Goal: Information Seeking & Learning: Learn about a topic

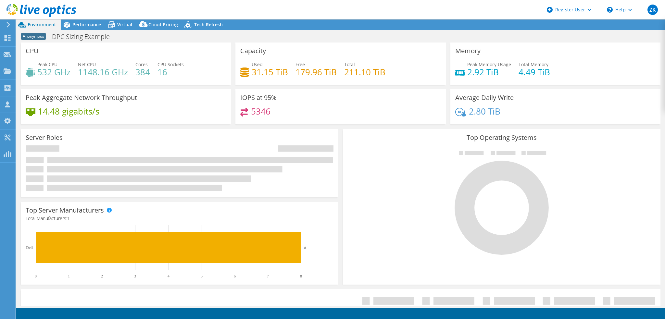
select select "EUFrankfurt"
select select "EUR"
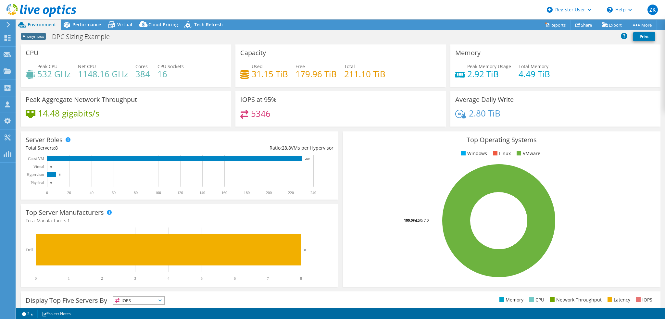
click at [332, 37] on div "Anonymous DPC Sizing Example Print" at bounding box center [340, 37] width 648 height 12
click at [335, 128] on div "IOPS at 95% 5346" at bounding box center [340, 111] width 214 height 40
click at [326, 46] on div "Capacity Used 31.15 TiB Free 179.96 TiB Total 211.10 TiB" at bounding box center [340, 65] width 210 height 43
click at [286, 38] on div "Anonymous DPC Sizing Example Print" at bounding box center [340, 37] width 648 height 12
click at [217, 26] on span "Tech Refresh" at bounding box center [208, 24] width 29 height 6
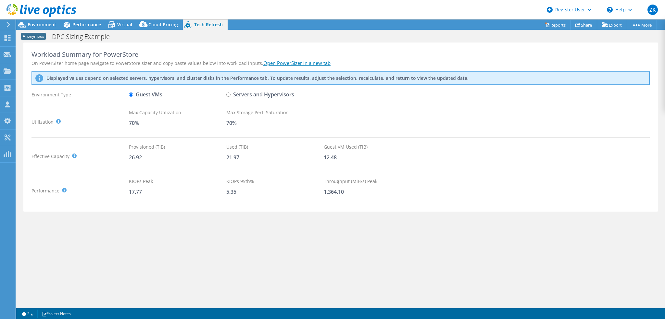
click at [229, 92] on label "Servers and Hypervisors" at bounding box center [260, 94] width 68 height 11
click at [229, 92] on input "Servers and Hypervisors" at bounding box center [228, 94] width 4 height 4
radio input "true"
click at [132, 95] on input "Guest VMs" at bounding box center [131, 94] width 4 height 4
radio input "true"
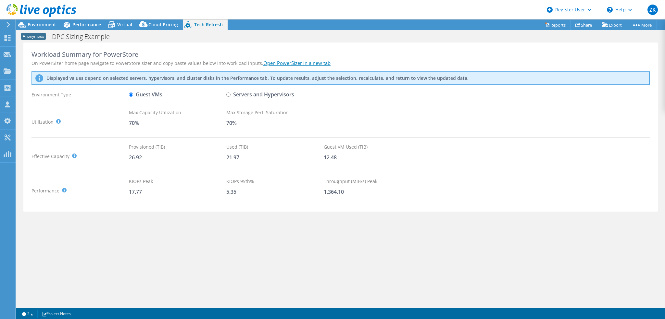
click at [354, 39] on div "Anonymous DPC Sizing Example Print" at bounding box center [340, 37] width 648 height 12
click at [230, 96] on input "Servers and Hypervisors" at bounding box center [228, 94] width 4 height 4
radio input "true"
radio input "false"
click at [401, 24] on div "Project Actions Project Actions Reports Share Export vSAN ReadyNode Sizer" at bounding box center [340, 24] width 648 height 10
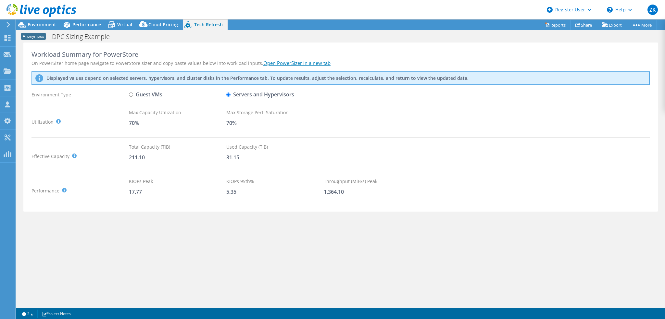
drag, startPoint x: 357, startPoint y: 43, endPoint x: 347, endPoint y: 43, distance: 10.1
click at [357, 43] on div "Workload Summary for PowerStore On PowerSizer home page navigate to PowerStore …" at bounding box center [340, 127] width 634 height 169
click at [311, 22] on div "Project Actions Project Actions Reports Share Export vSAN ReadyNode Sizer" at bounding box center [340, 24] width 648 height 10
click at [280, 40] on div "Anonymous DPC Sizing Example Print" at bounding box center [340, 37] width 648 height 12
click at [303, 40] on div "Anonymous DPC Sizing Example Print" at bounding box center [340, 37] width 648 height 12
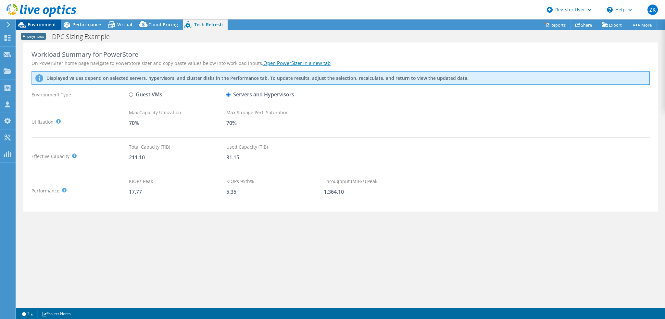
click at [49, 26] on span "Environment" at bounding box center [42, 24] width 29 height 6
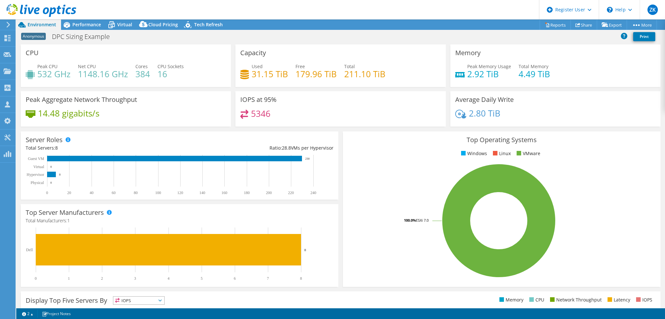
click at [546, 43] on div "Anonymous DPC Sizing Example Print" at bounding box center [340, 38] width 648 height 14
click at [194, 24] on span "Tech Refresh" at bounding box center [208, 24] width 29 height 6
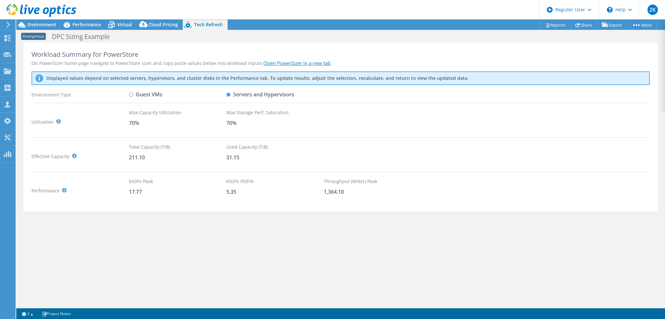
click at [320, 38] on div "Anonymous DPC Sizing Example Print" at bounding box center [340, 37] width 648 height 12
click at [321, 35] on div "Anonymous DPC Sizing Example Print" at bounding box center [340, 37] width 648 height 12
click at [327, 61] on div "On PowerSizer home page navigate to PowerStore sizer and copy paste values belo…" at bounding box center [340, 63] width 618 height 7
click at [280, 22] on div "Project Actions Project Actions Reports Share Export vSAN ReadyNode Sizer" at bounding box center [340, 24] width 648 height 10
click at [360, 53] on div "Workload Summary for PowerStore" at bounding box center [340, 55] width 618 height 8
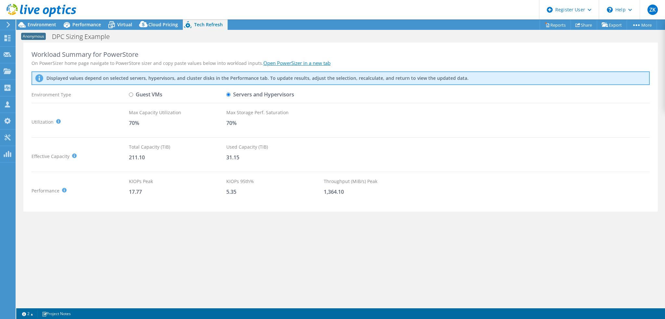
click at [226, 46] on div "Workload Summary for PowerStore On PowerSizer home page navigate to PowerStore …" at bounding box center [340, 127] width 634 height 169
click at [80, 24] on span "Performance" at bounding box center [86, 24] width 29 height 6
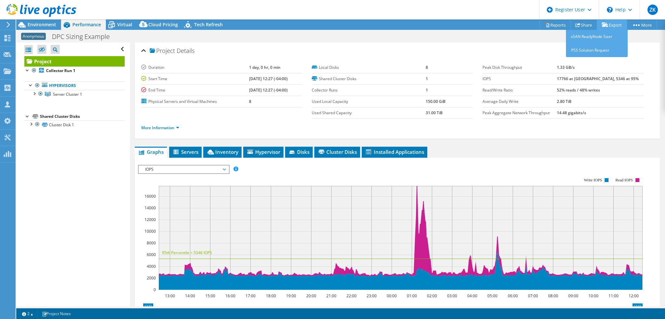
click at [605, 24] on icon at bounding box center [604, 24] width 6 height 5
click at [587, 38] on link "vSAN ReadyNode Sizer" at bounding box center [597, 37] width 62 height 14
click at [465, 46] on div "Project Details" at bounding box center [397, 51] width 512 height 14
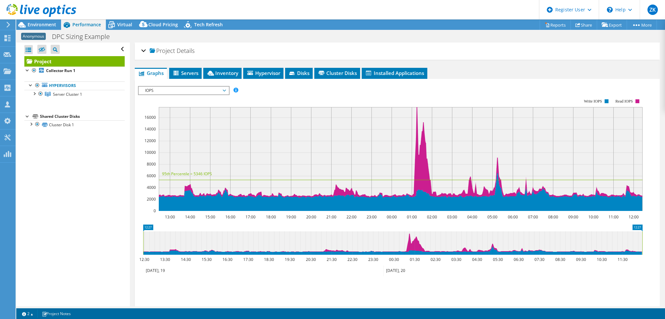
click at [536, 44] on div "Project Details" at bounding box center [397, 51] width 512 height 14
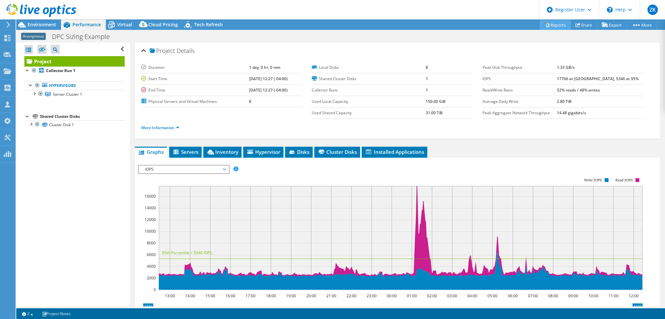
click at [548, 27] on link "Reports" at bounding box center [554, 25] width 31 height 10
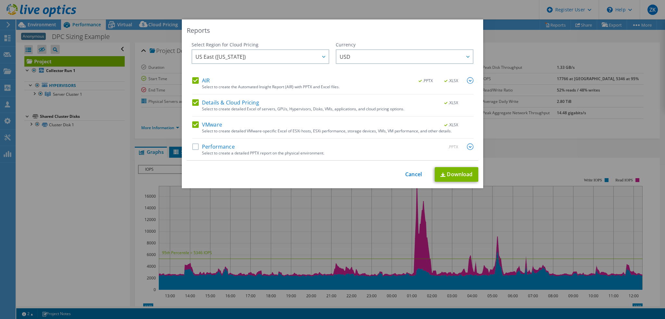
click at [193, 145] on label "Performance" at bounding box center [213, 146] width 43 height 6
click at [0, 0] on input "Performance" at bounding box center [0, 0] width 0 height 0
click at [461, 174] on link "Download" at bounding box center [455, 174] width 43 height 15
drag, startPoint x: 414, startPoint y: 173, endPoint x: 408, endPoint y: 158, distance: 16.9
click at [414, 174] on link "Cancel" at bounding box center [413, 174] width 17 height 6
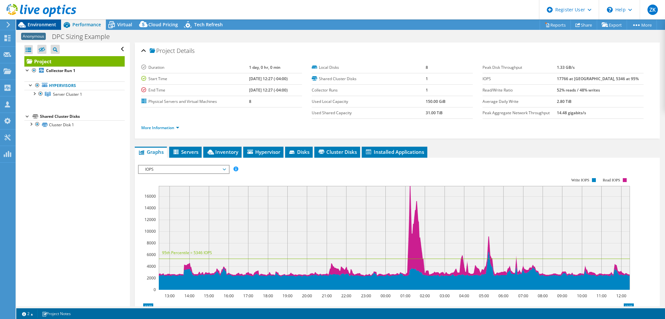
click at [44, 24] on span "Environment" at bounding box center [42, 24] width 29 height 6
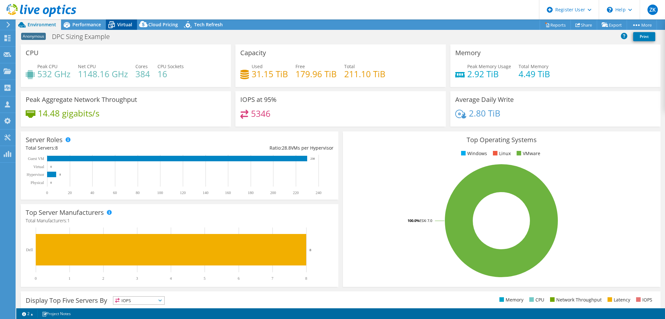
click at [125, 27] on span "Virtual" at bounding box center [124, 24] width 15 height 6
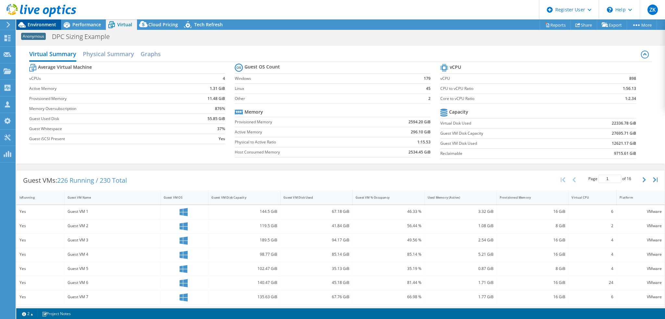
click at [33, 29] on div "Environment" at bounding box center [38, 24] width 45 height 10
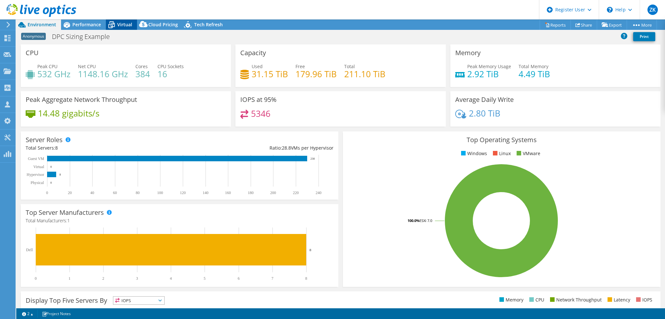
click at [131, 23] on span "Virtual" at bounding box center [124, 24] width 15 height 6
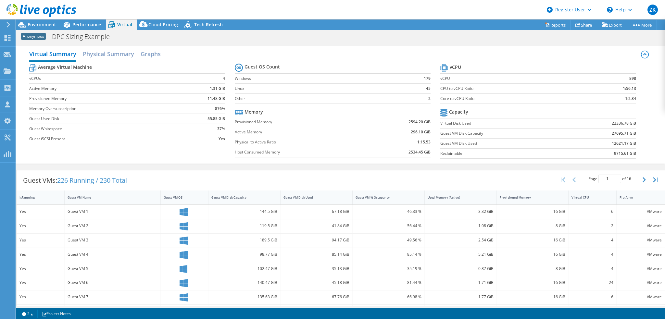
click at [189, 81] on td "4" at bounding box center [203, 78] width 43 height 10
click at [224, 92] on section "Average Virtual Machine vCPUs 4 Active Memory 1.31 GiB Provisioned Memory 11.48…" at bounding box center [131, 104] width 205 height 85
click at [335, 107] on tr "Memory" at bounding box center [333, 112] width 196 height 10
click at [348, 32] on div "Anonymous DPC Sizing Example Print" at bounding box center [340, 37] width 648 height 12
drag, startPoint x: 49, startPoint y: 24, endPoint x: 66, endPoint y: 27, distance: 17.1
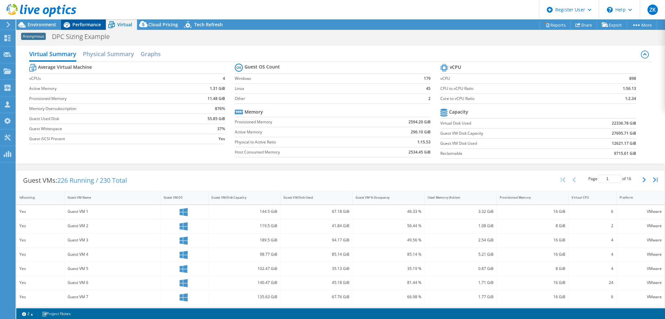
click at [49, 24] on span "Environment" at bounding box center [42, 24] width 29 height 6
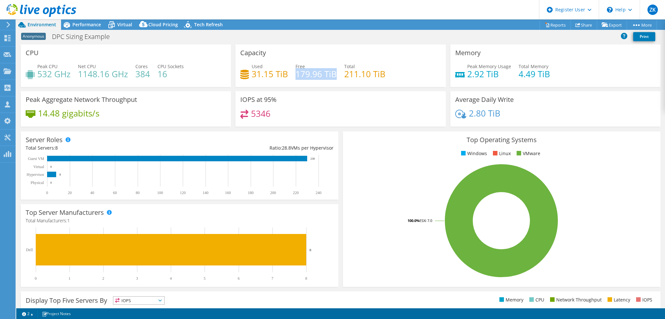
drag, startPoint x: 332, startPoint y: 75, endPoint x: 293, endPoint y: 75, distance: 38.9
click at [295, 75] on h4 "179.96 TiB" at bounding box center [315, 73] width 41 height 7
click at [298, 75] on h4 "179.96 TiB" at bounding box center [315, 73] width 41 height 7
drag, startPoint x: 295, startPoint y: 75, endPoint x: 338, endPoint y: 77, distance: 43.5
click at [338, 77] on div "Used 31.15 TiB Free 179.96 TiB Total 211.10 TiB" at bounding box center [340, 73] width 200 height 21
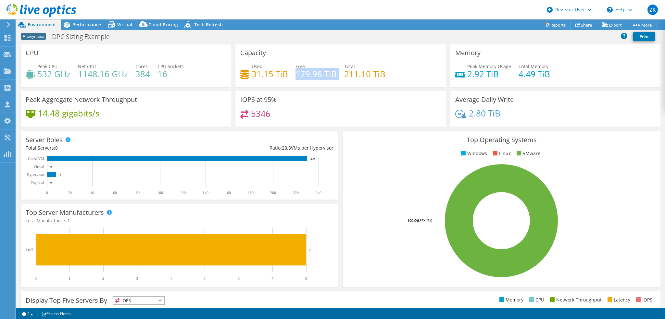
click at [338, 77] on div "Used 31.15 TiB Free 179.96 TiB Total 211.10 TiB" at bounding box center [340, 73] width 200 height 21
click at [222, 28] on div "Tech Refresh" at bounding box center [205, 24] width 45 height 10
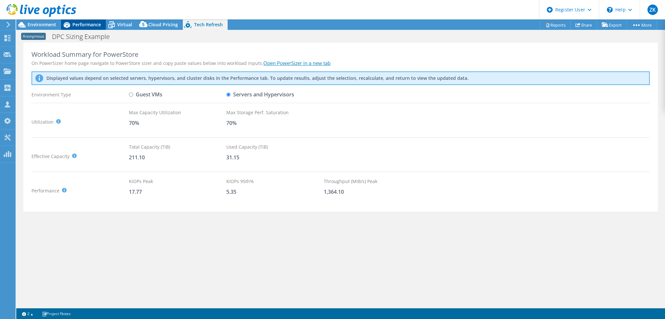
click at [83, 25] on span "Performance" at bounding box center [86, 24] width 29 height 6
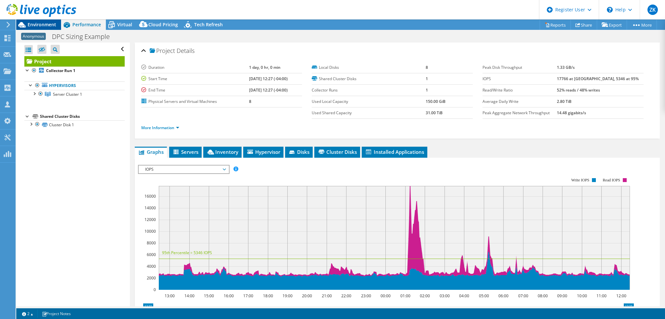
click at [52, 28] on div "Environment" at bounding box center [38, 24] width 45 height 10
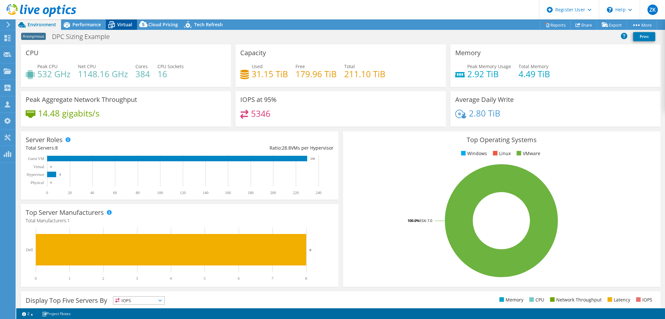
click at [117, 26] on icon at bounding box center [111, 24] width 11 height 11
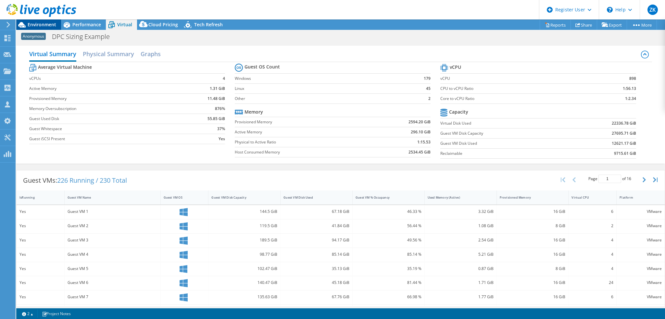
click at [34, 23] on span "Environment" at bounding box center [42, 24] width 29 height 6
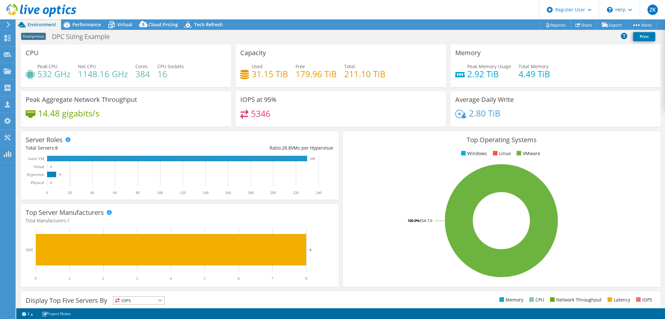
drag, startPoint x: 314, startPoint y: 162, endPoint x: 310, endPoint y: 159, distance: 4.9
click at [310, 161] on rect at bounding box center [179, 175] width 307 height 41
click at [310, 159] on text "230" at bounding box center [312, 158] width 5 height 3
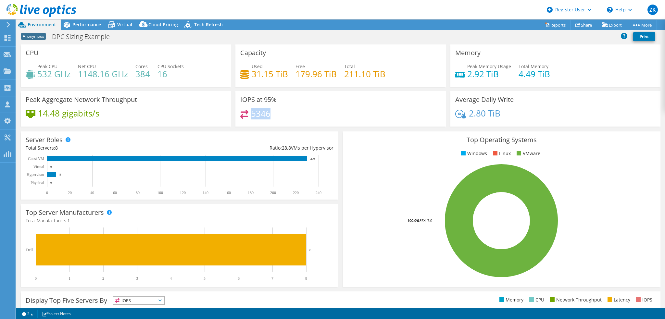
drag, startPoint x: 270, startPoint y: 113, endPoint x: 251, endPoint y: 113, distance: 19.5
click at [251, 113] on div "5346" at bounding box center [340, 117] width 200 height 14
click at [251, 113] on h4 "5346" at bounding box center [260, 113] width 19 height 7
